Goal: Check status: Check status

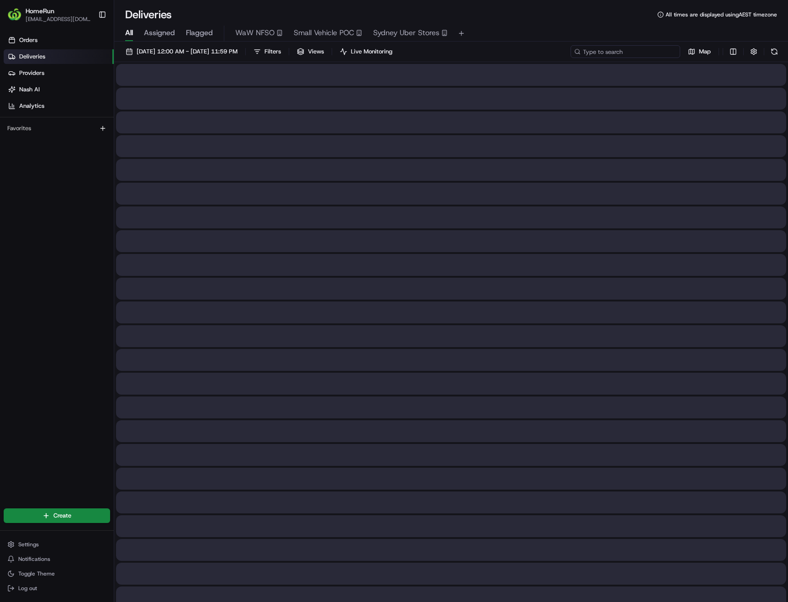
paste input "264425708"
click at [653, 53] on input "264425708" at bounding box center [625, 51] width 110 height 13
type input "264425708"
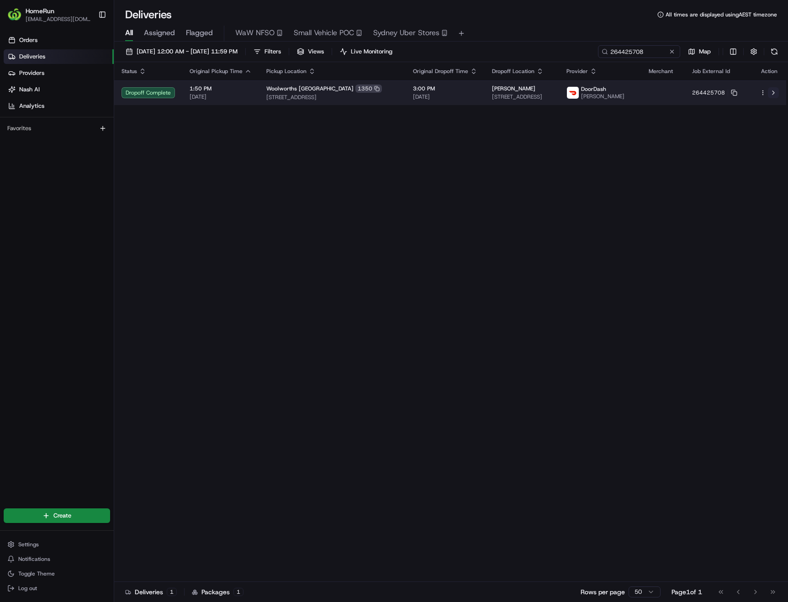
click at [774, 95] on button at bounding box center [773, 92] width 11 height 11
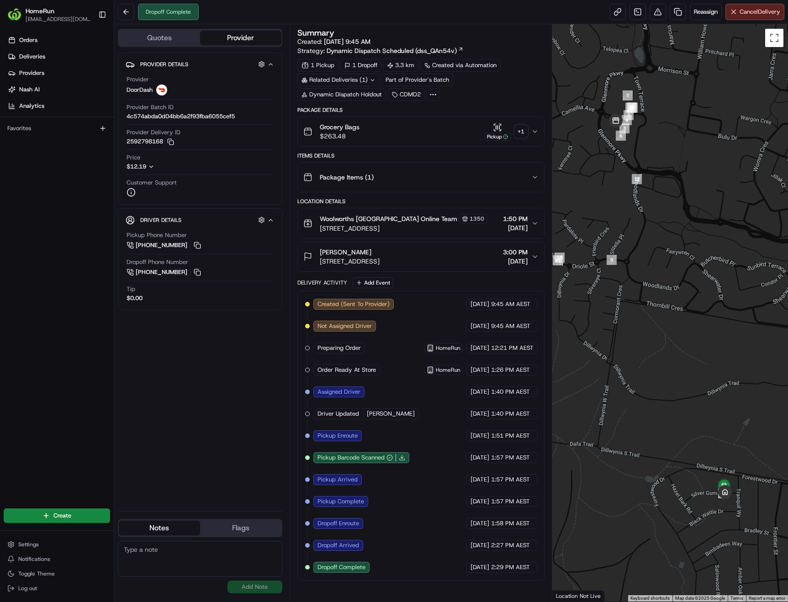
click at [522, 137] on div "+ 1" at bounding box center [521, 131] width 13 height 13
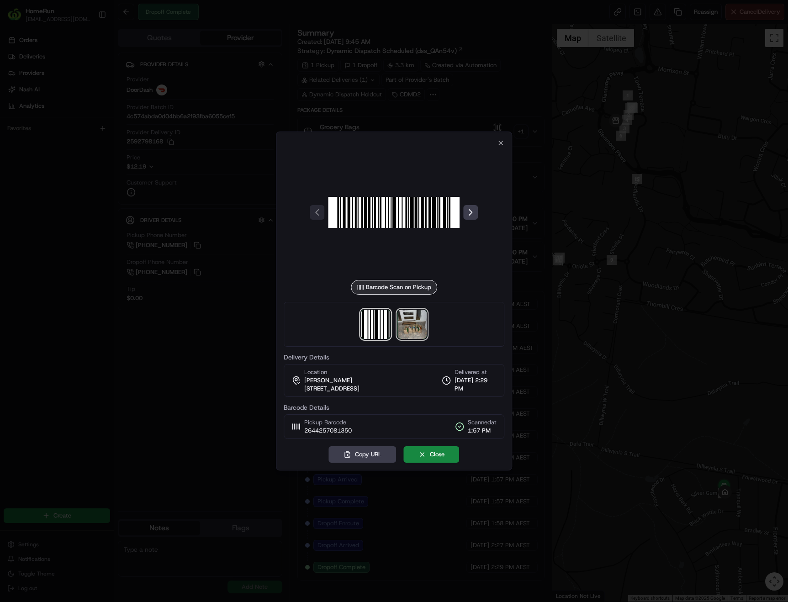
click at [416, 329] on img at bounding box center [412, 324] width 29 height 29
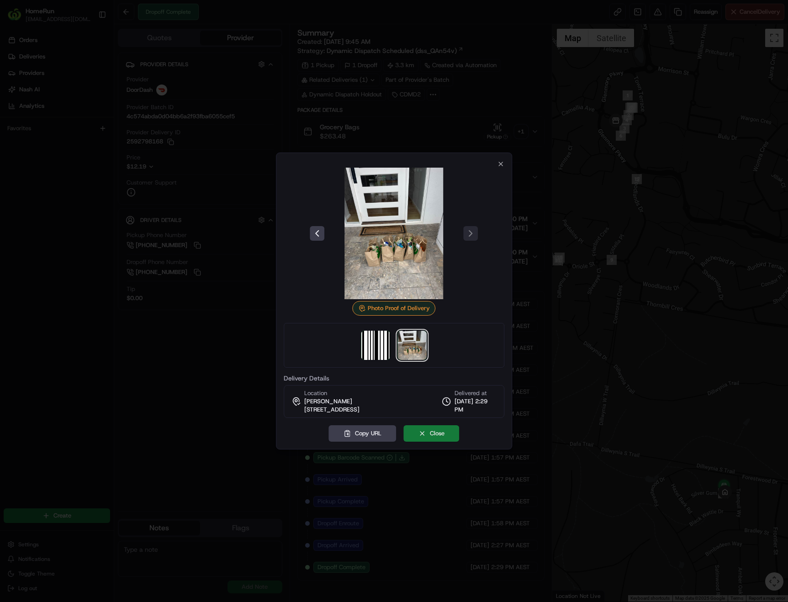
click at [432, 432] on button "Close" at bounding box center [432, 433] width 56 height 16
